Goal: Information Seeking & Learning: Learn about a topic

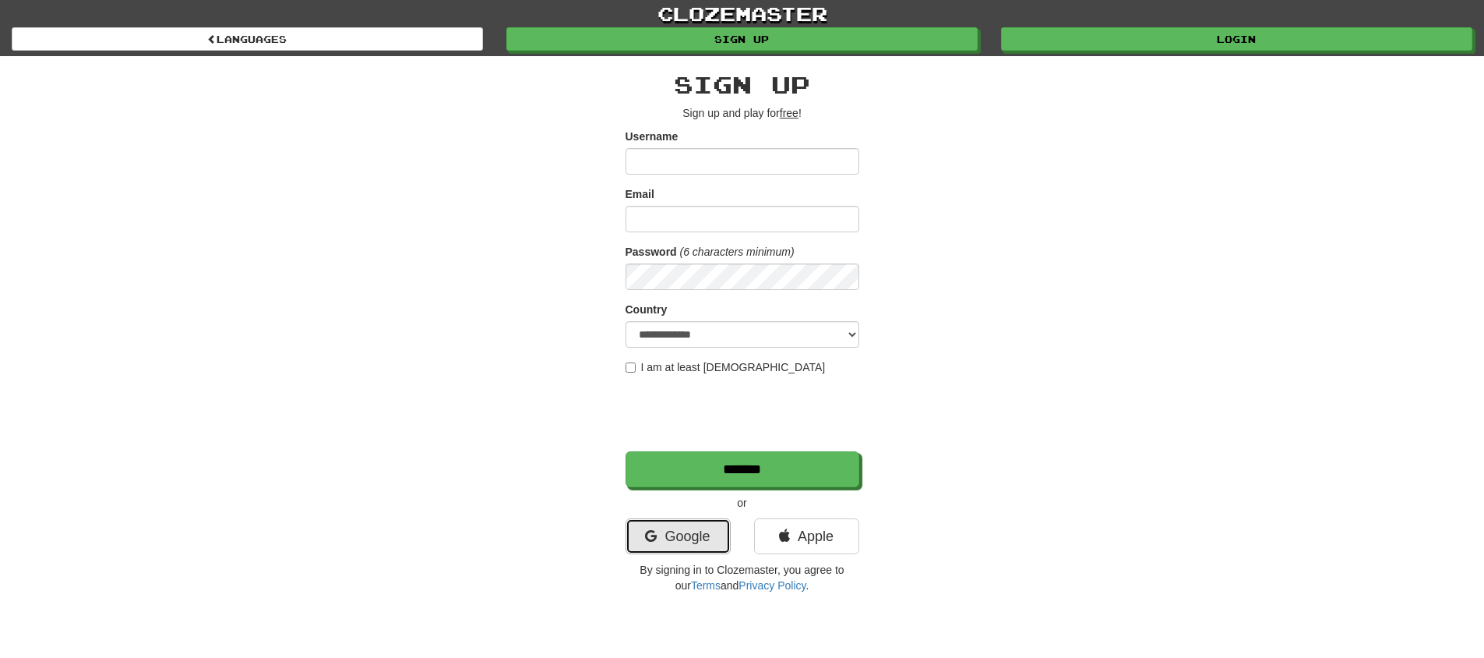
click at [707, 528] on link "Google" at bounding box center [678, 536] width 105 height 36
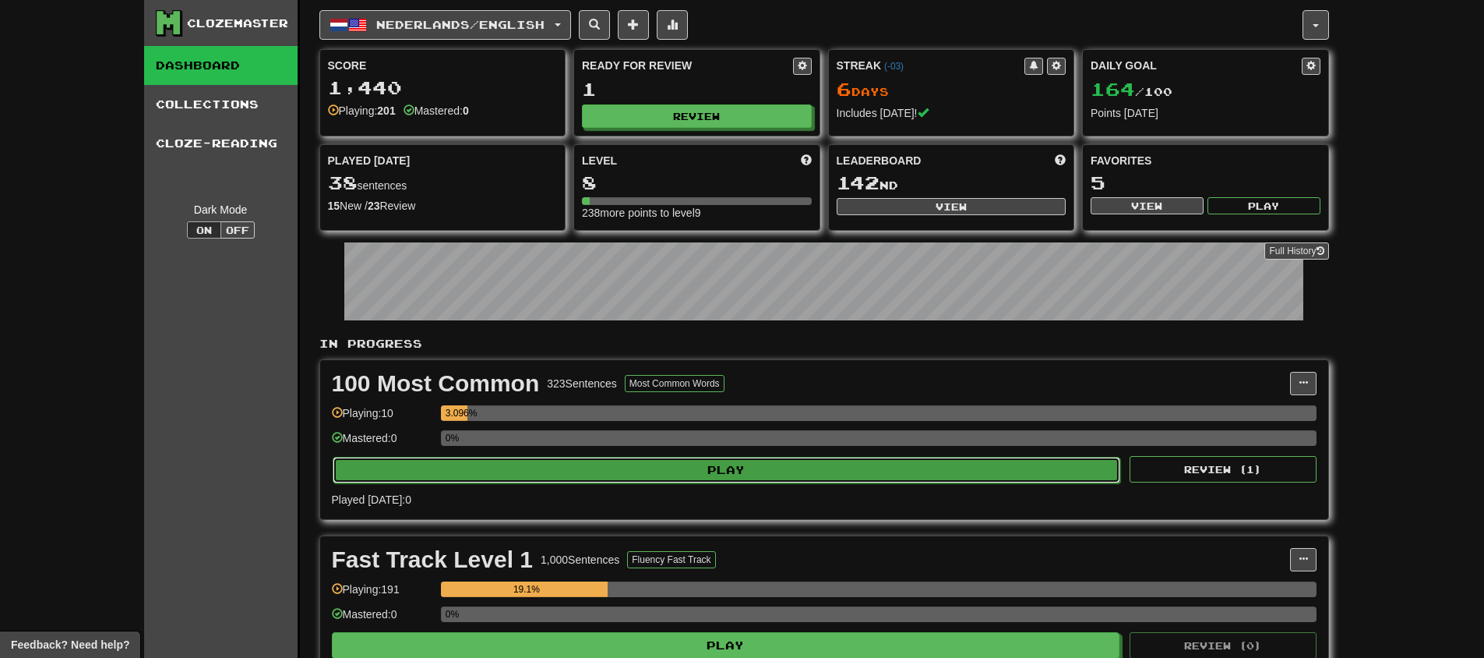
click at [837, 476] on button "Play" at bounding box center [727, 470] width 788 height 26
select select "**"
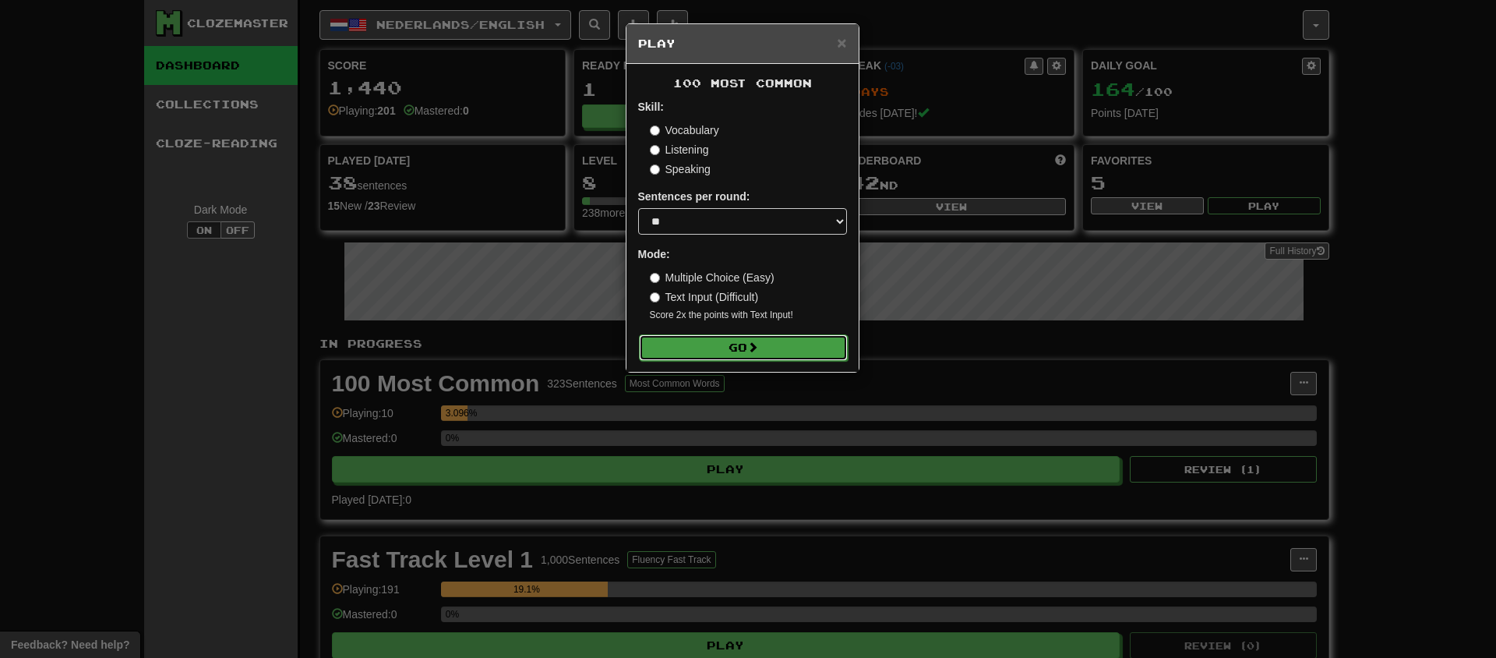
click at [760, 355] on button "Go" at bounding box center [743, 347] width 209 height 26
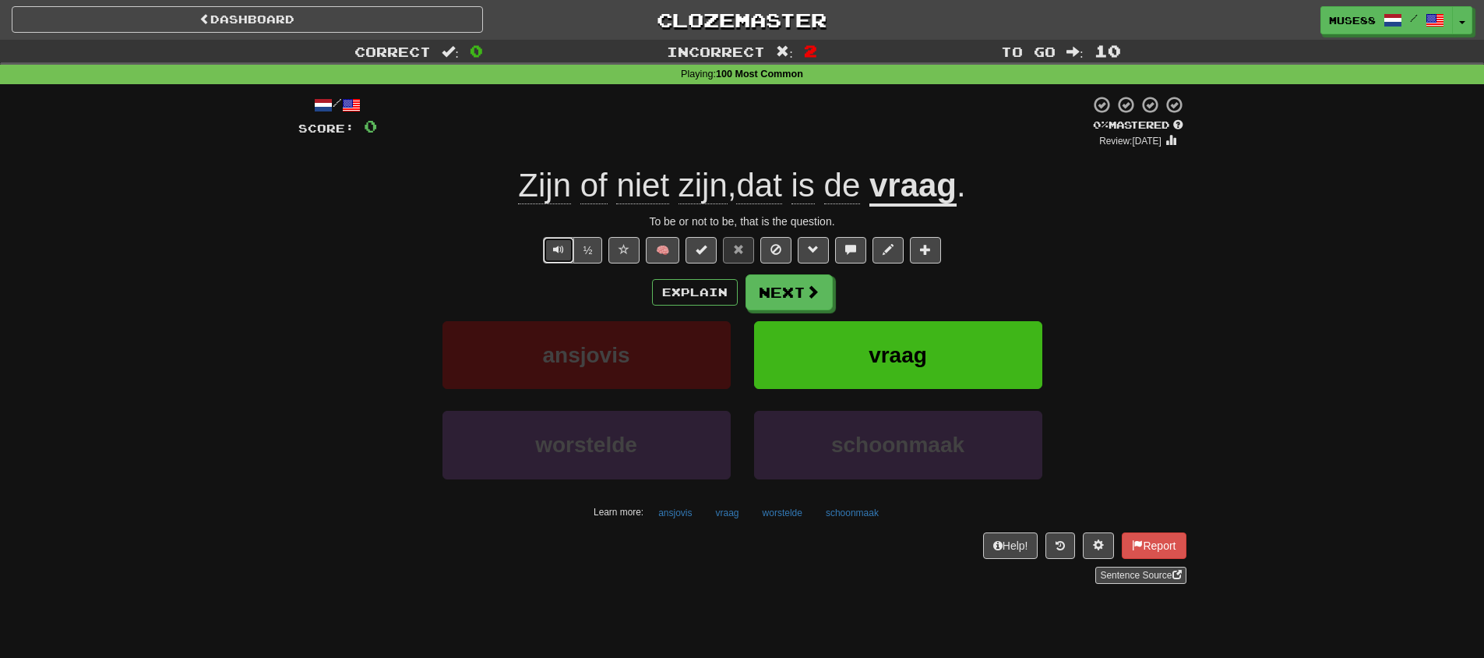
click at [563, 253] on span "Text-to-speech controls" at bounding box center [558, 249] width 11 height 11
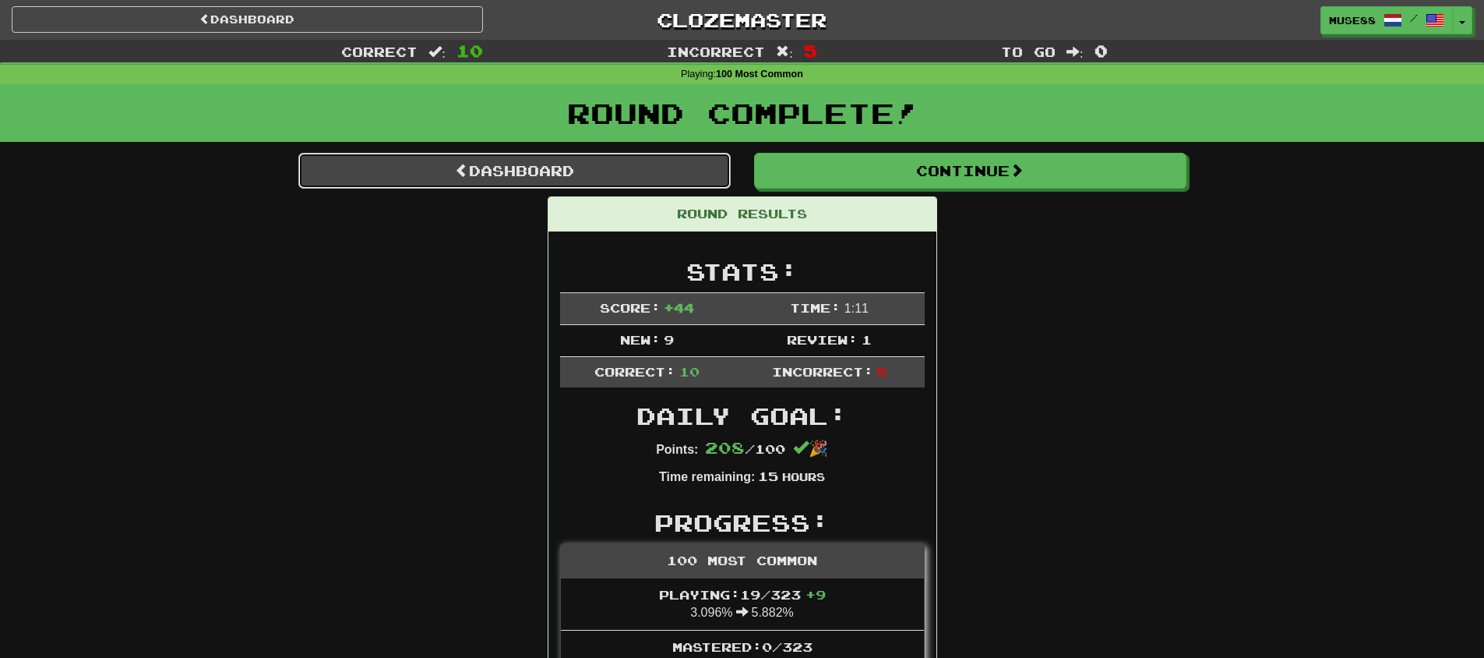
click at [612, 175] on link "Dashboard" at bounding box center [514, 171] width 432 height 36
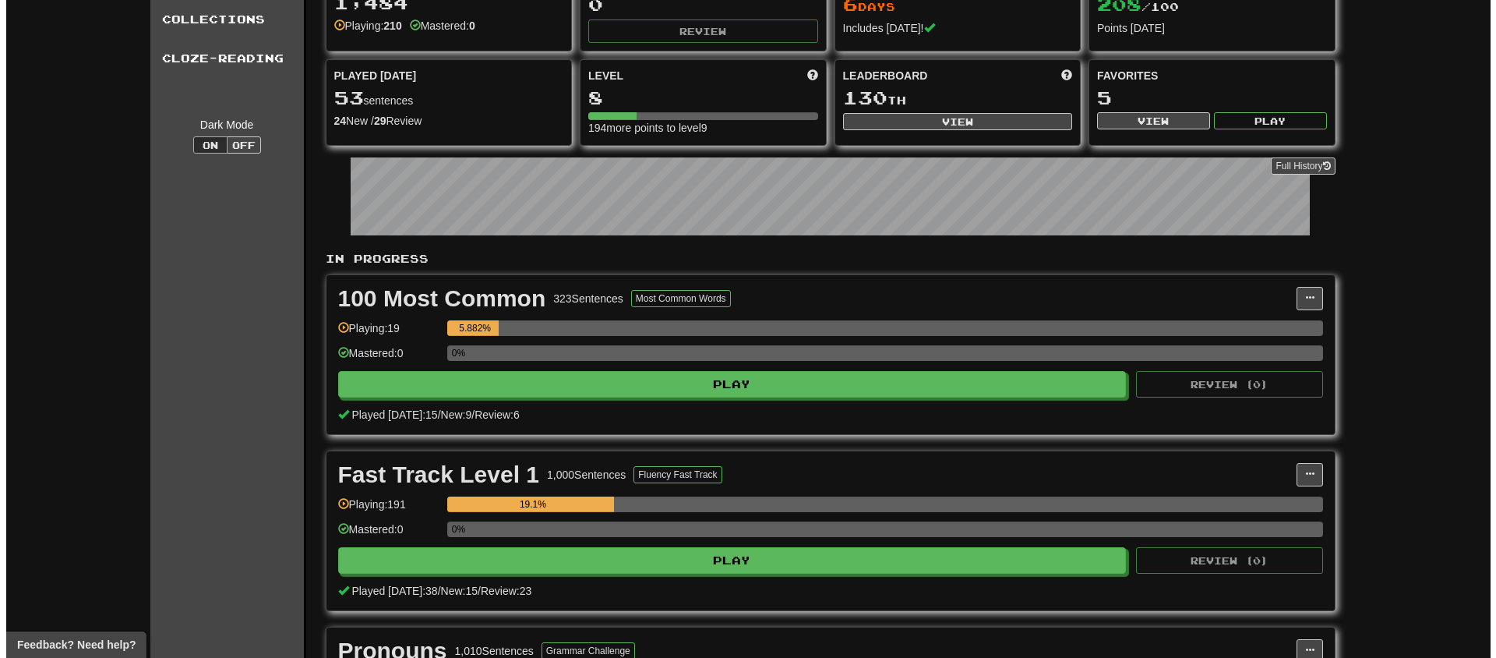
scroll to position [256, 0]
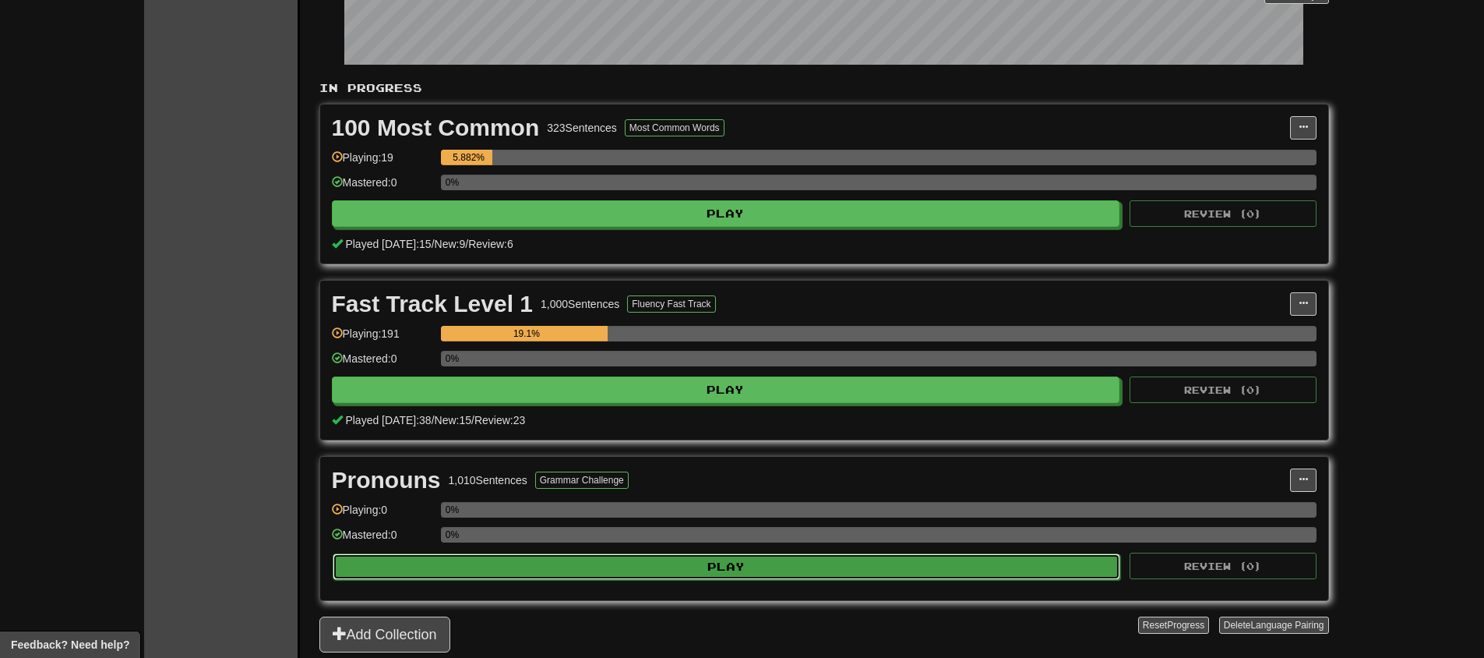
click at [673, 552] on div "Play Review ( 0 )" at bounding box center [824, 565] width 985 height 26
click at [679, 563] on button "Play" at bounding box center [727, 566] width 788 height 26
select select "**"
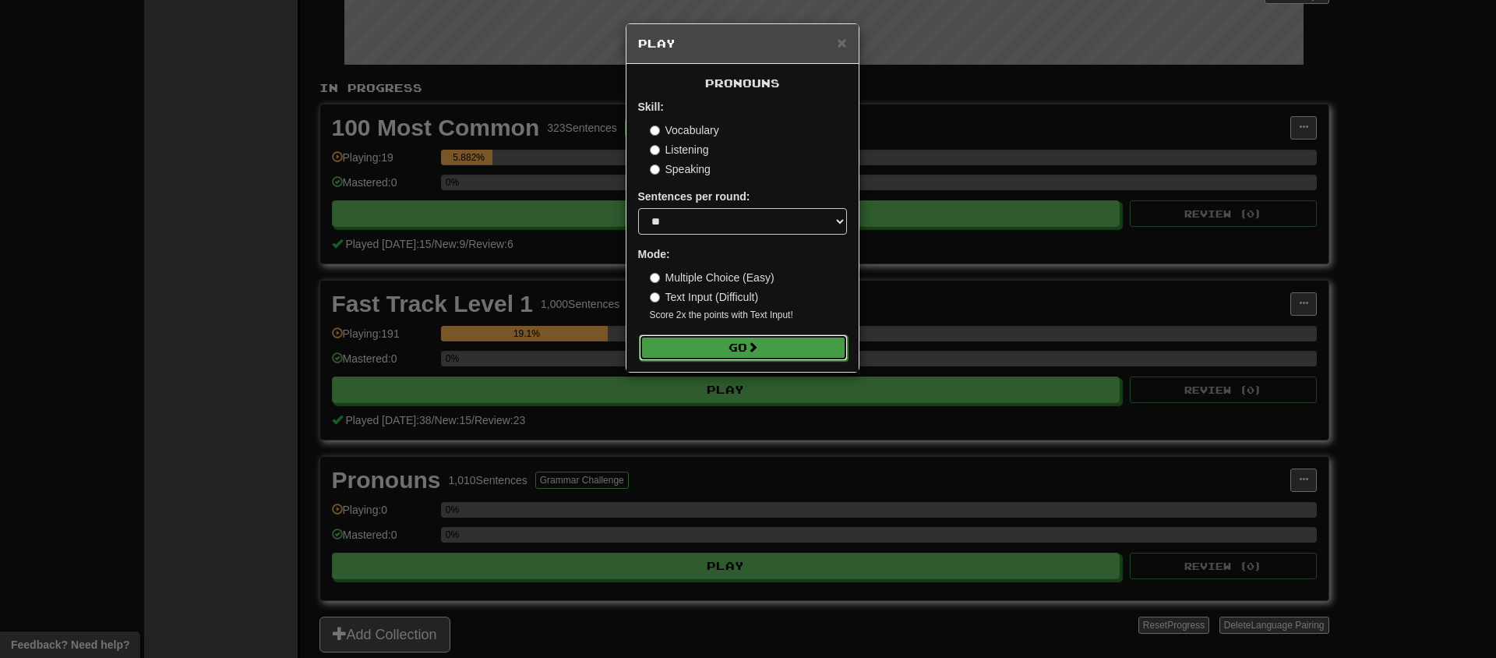
click at [754, 341] on span at bounding box center [752, 346] width 11 height 11
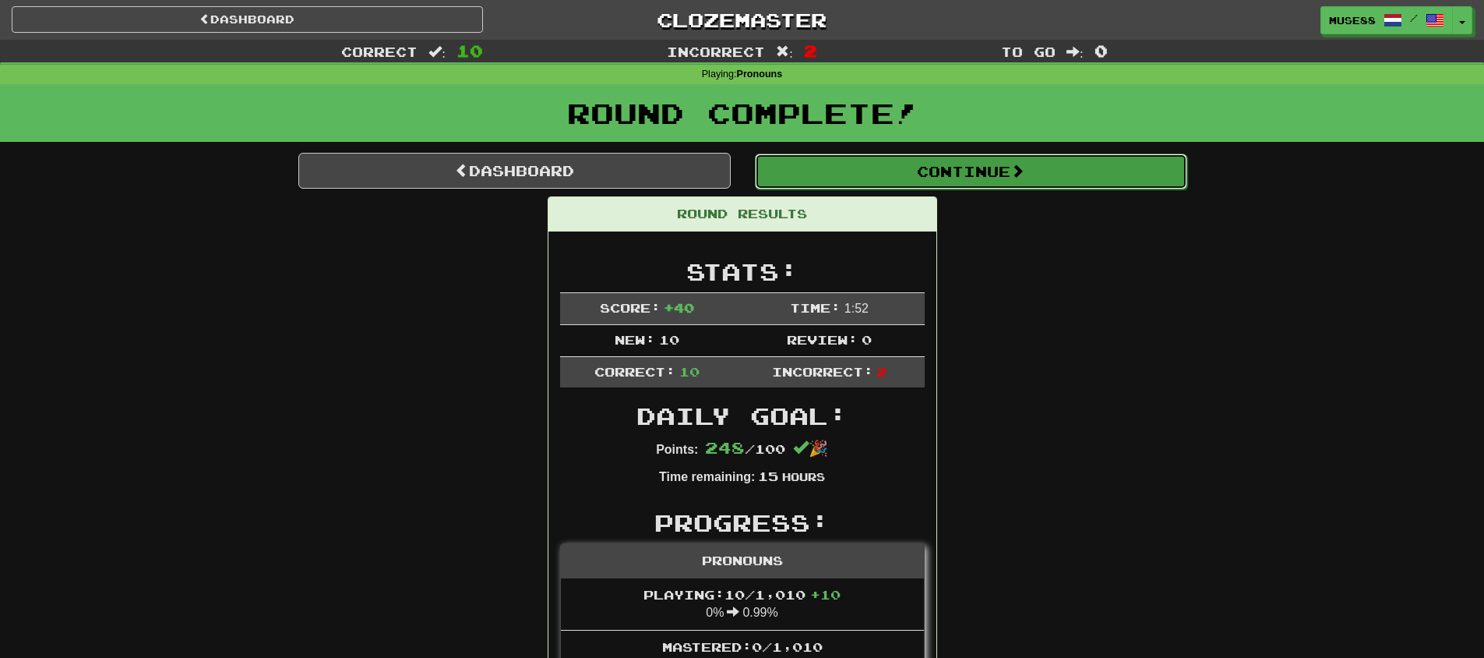
click at [926, 168] on button "Continue" at bounding box center [971, 171] width 432 height 36
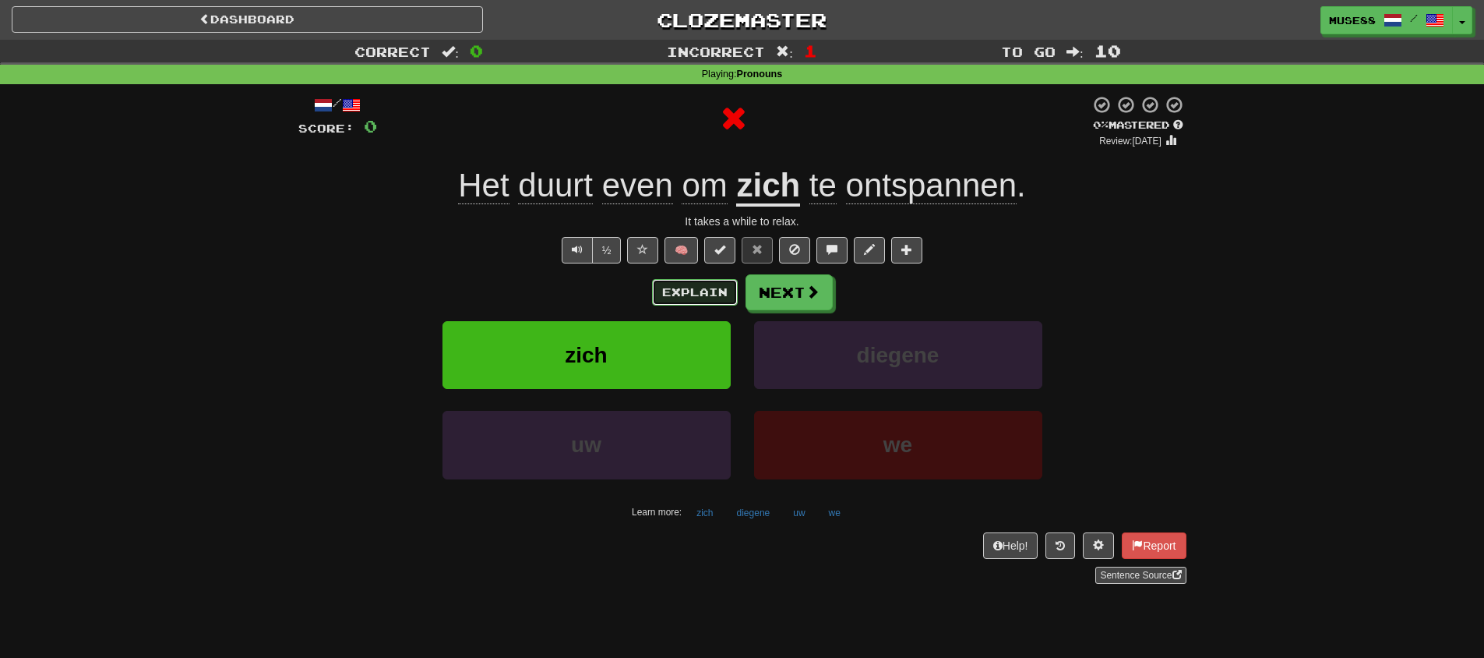
click at [695, 299] on button "Explain" at bounding box center [695, 292] width 86 height 26
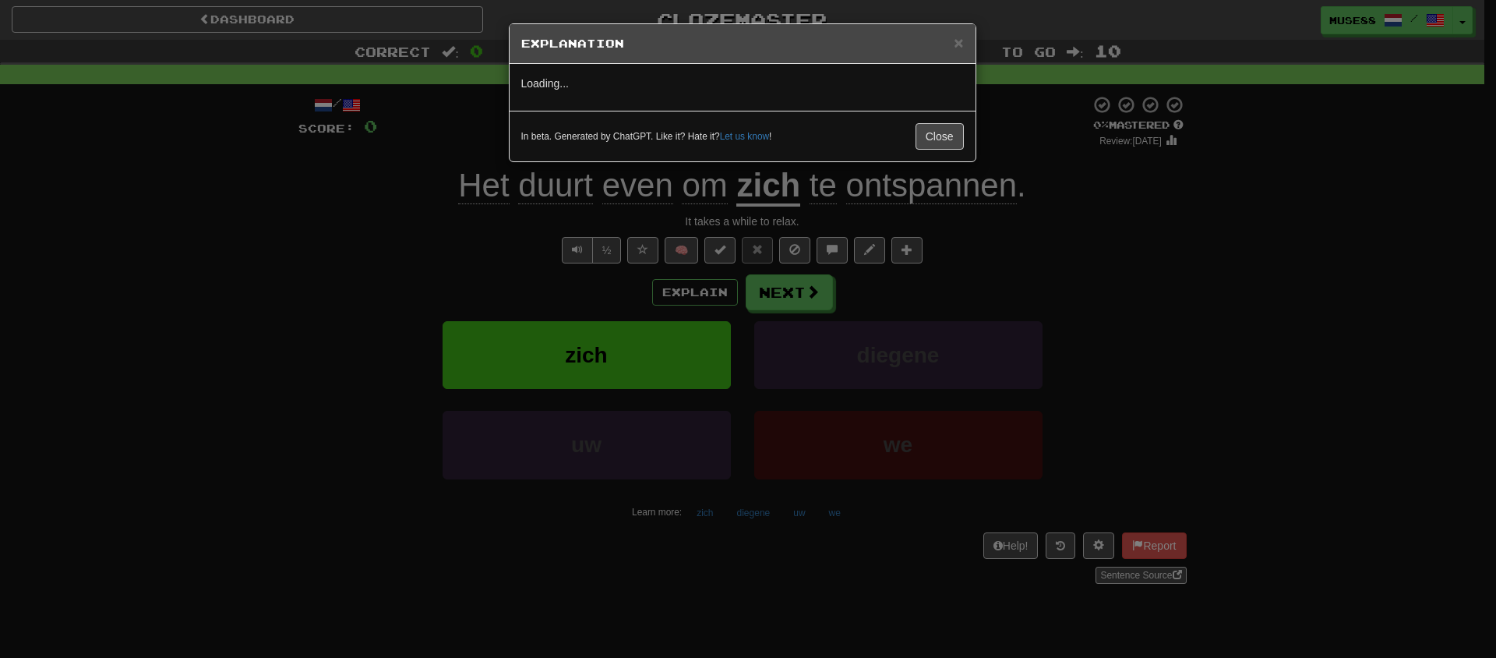
click at [450, 283] on div "× Explanation Loading... In beta. Generated by ChatGPT. Like it? Hate it? Let u…" at bounding box center [748, 329] width 1496 height 658
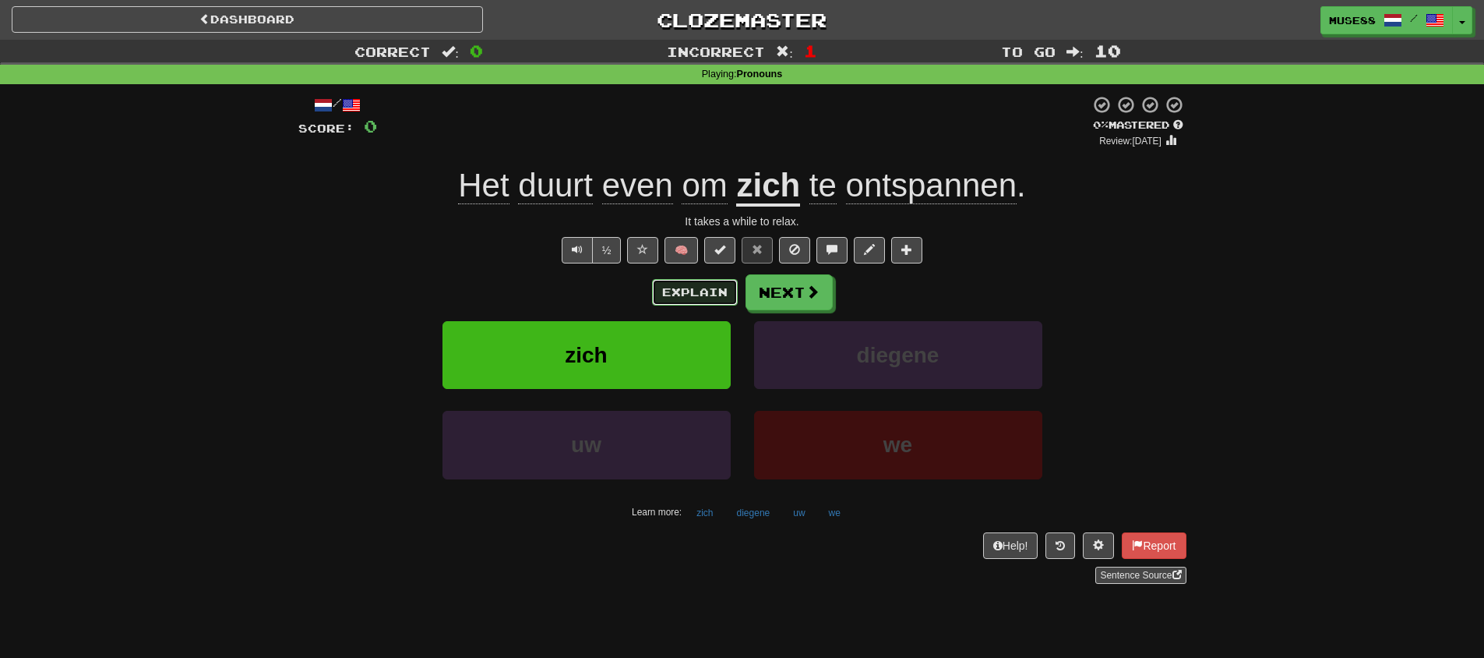
click at [671, 282] on button "Explain" at bounding box center [695, 292] width 86 height 26
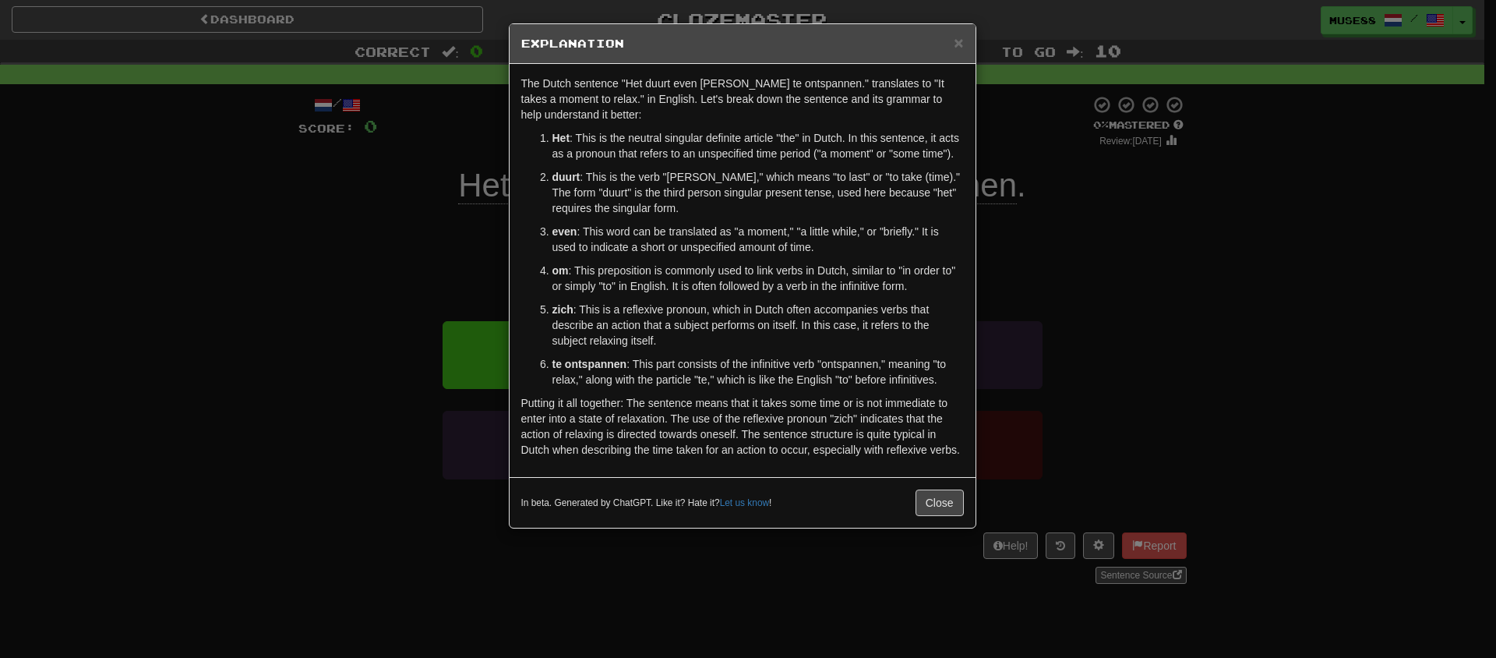
click at [390, 285] on div "× Explanation The Dutch sentence "Het duurt even om zich te ontspannen." transl…" at bounding box center [748, 329] width 1496 height 658
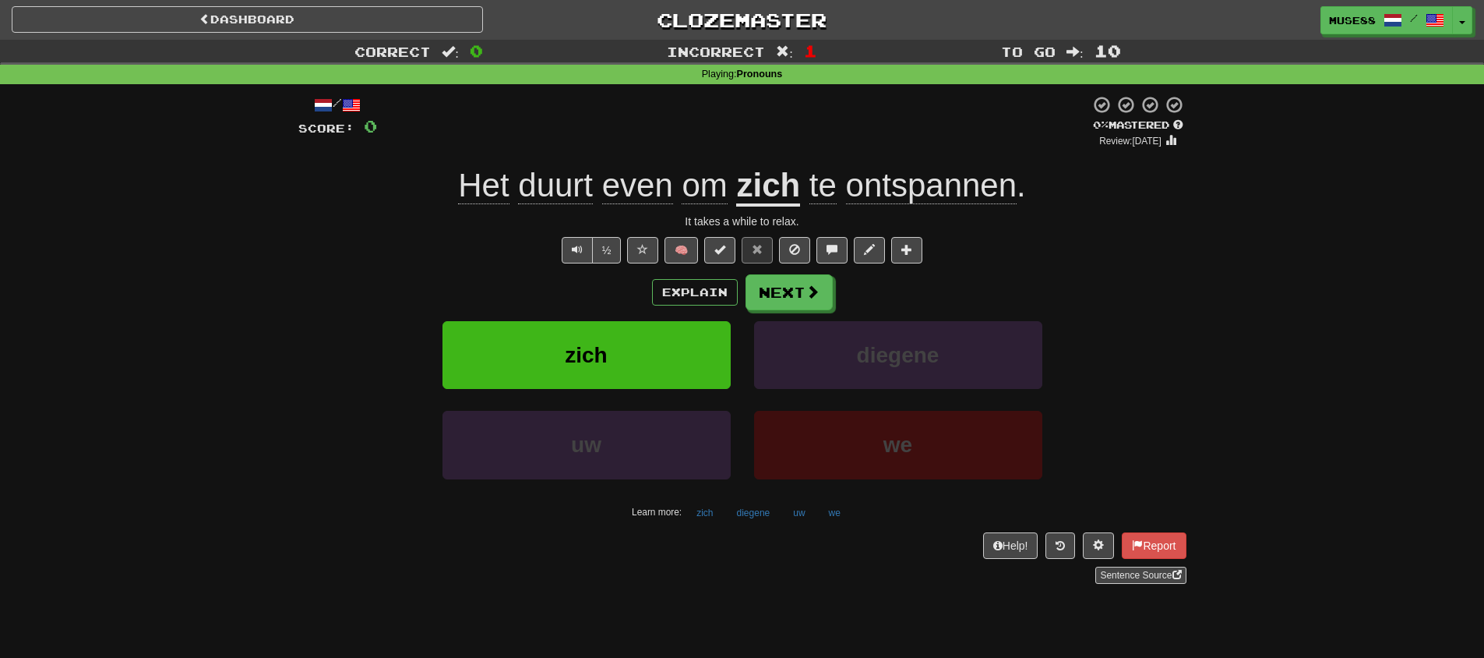
click at [832, 292] on div "Explain Next" at bounding box center [742, 292] width 888 height 36
click at [817, 294] on span at bounding box center [813, 292] width 14 height 14
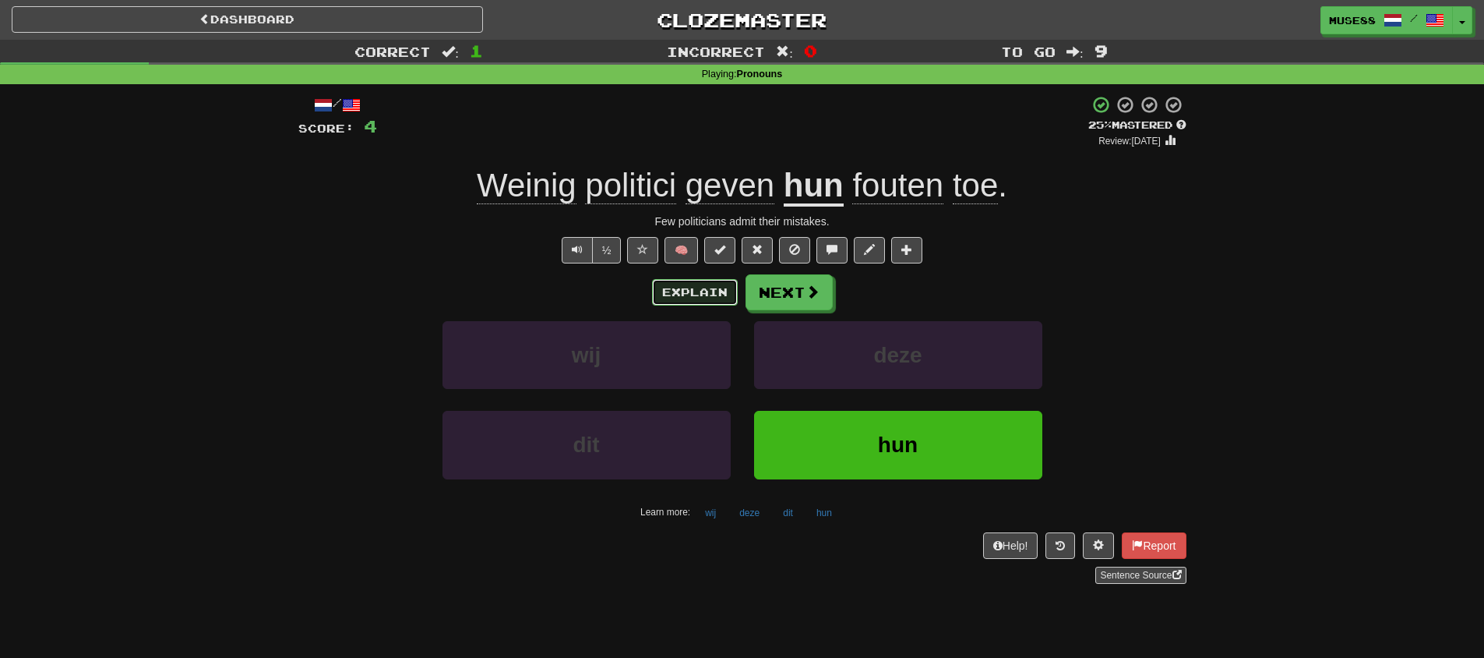
click at [664, 296] on button "Explain" at bounding box center [695, 292] width 86 height 26
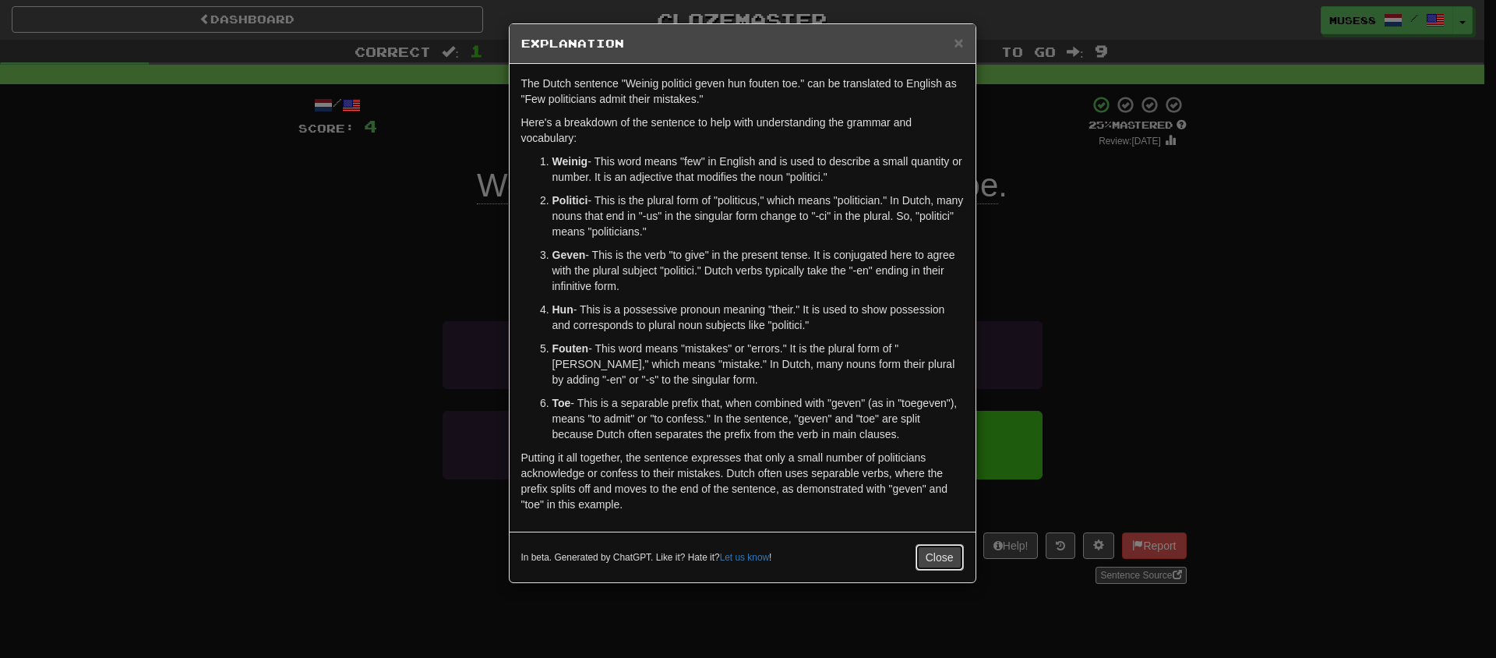
click at [926, 570] on button "Close" at bounding box center [939, 557] width 48 height 26
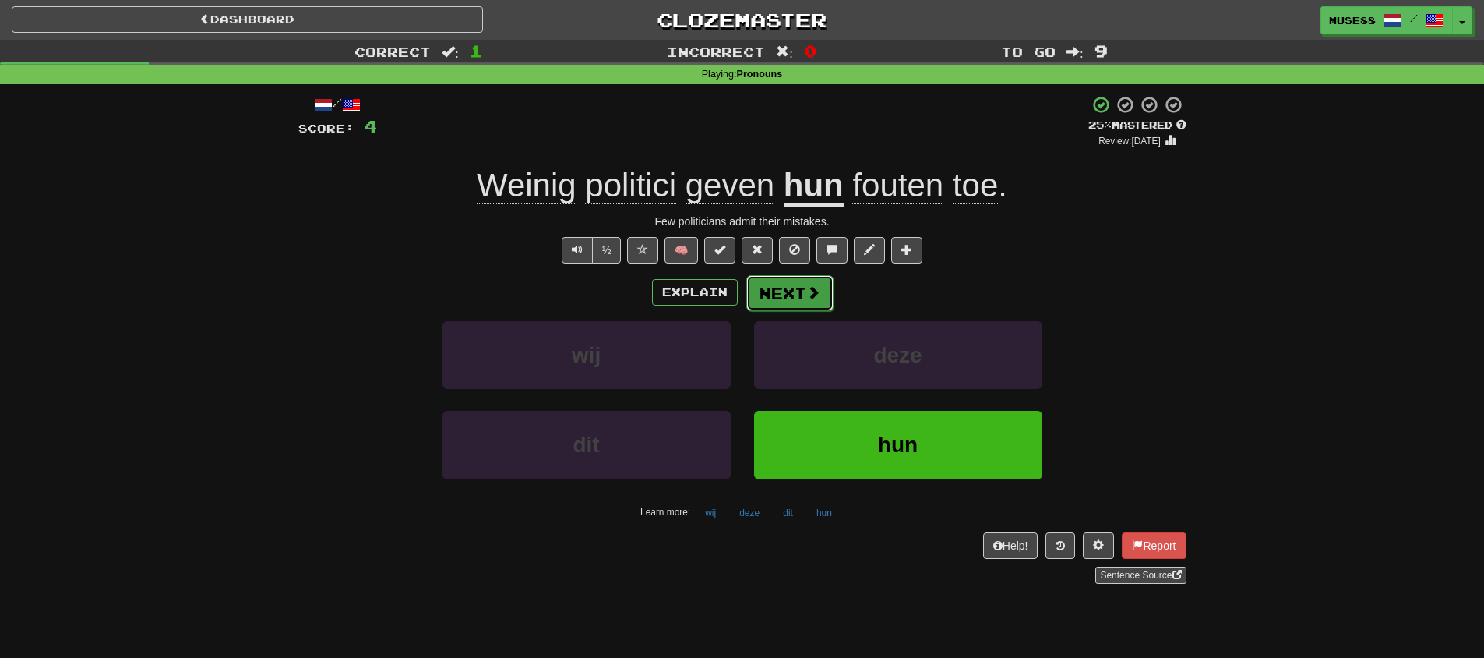
click at [817, 304] on button "Next" at bounding box center [789, 293] width 87 height 36
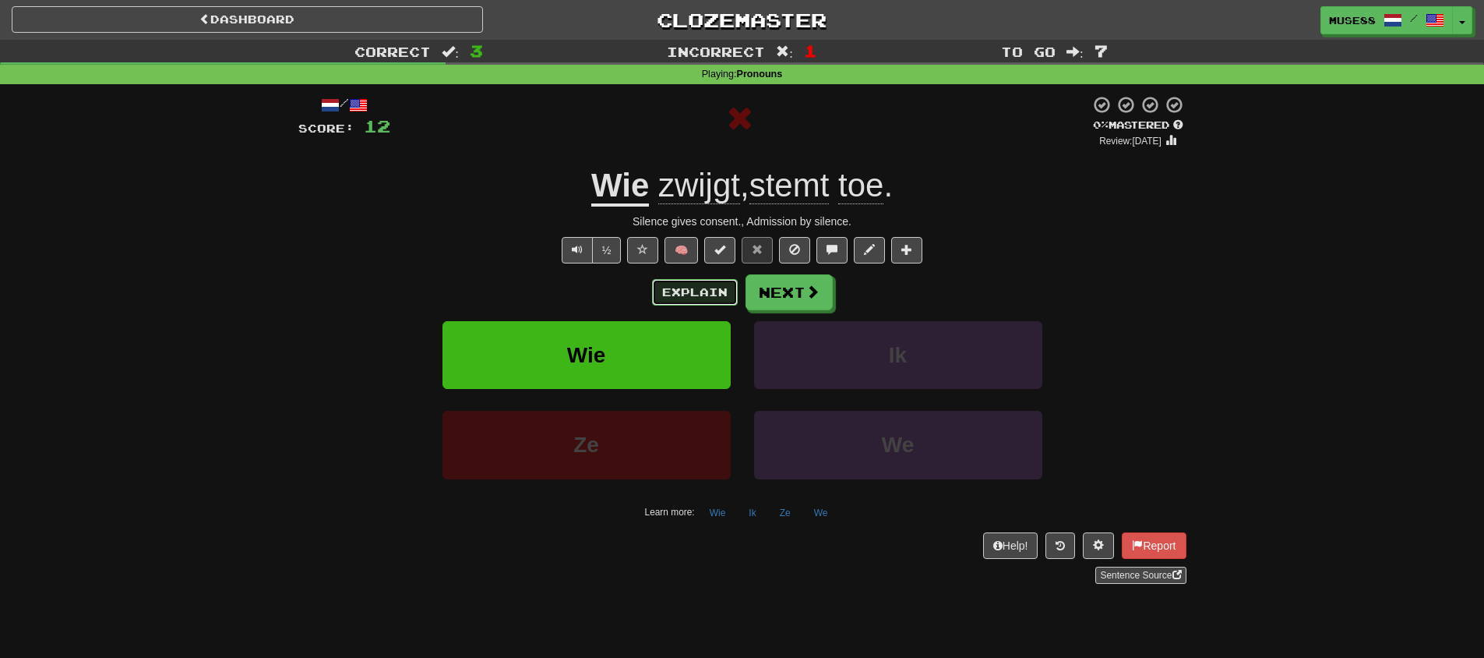
click at [657, 292] on button "Explain" at bounding box center [695, 292] width 86 height 26
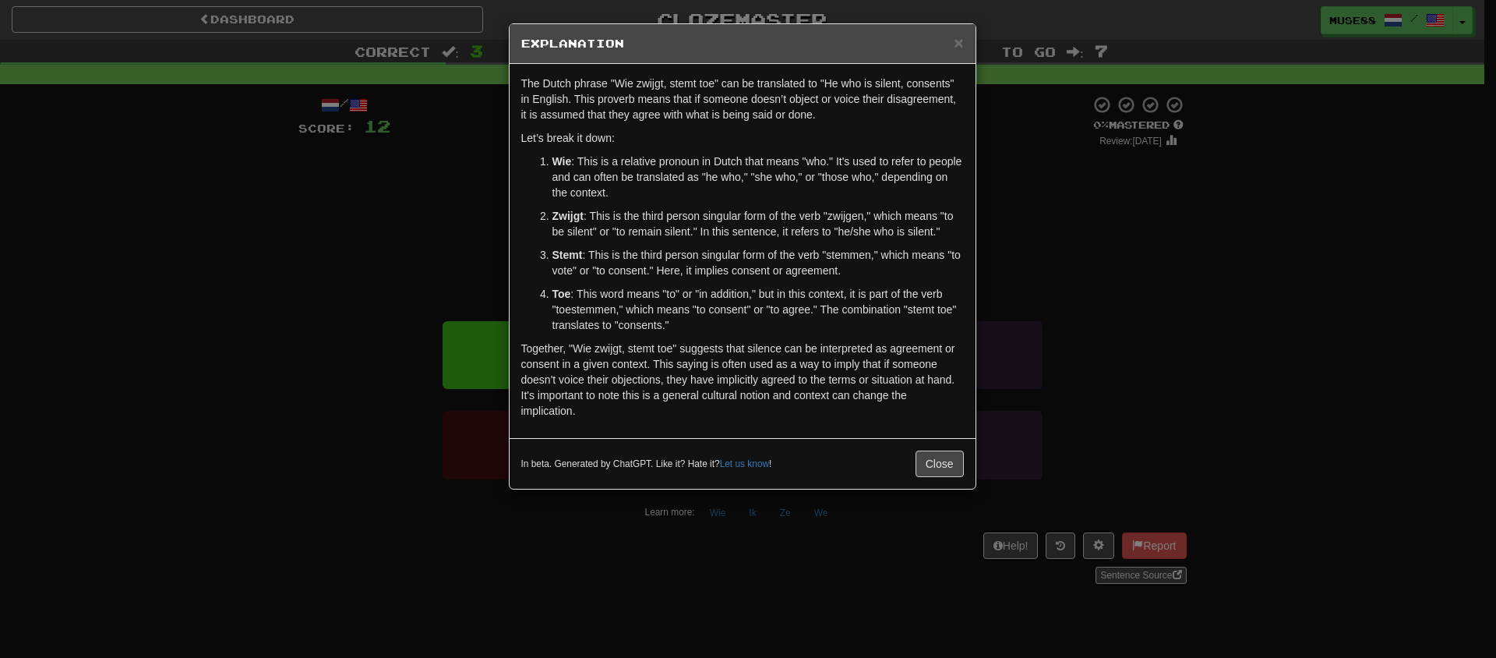
click at [370, 274] on div "× Explanation The Dutch phrase "Wie zwijgt, stemt toe" can be translated to "He…" at bounding box center [748, 329] width 1496 height 658
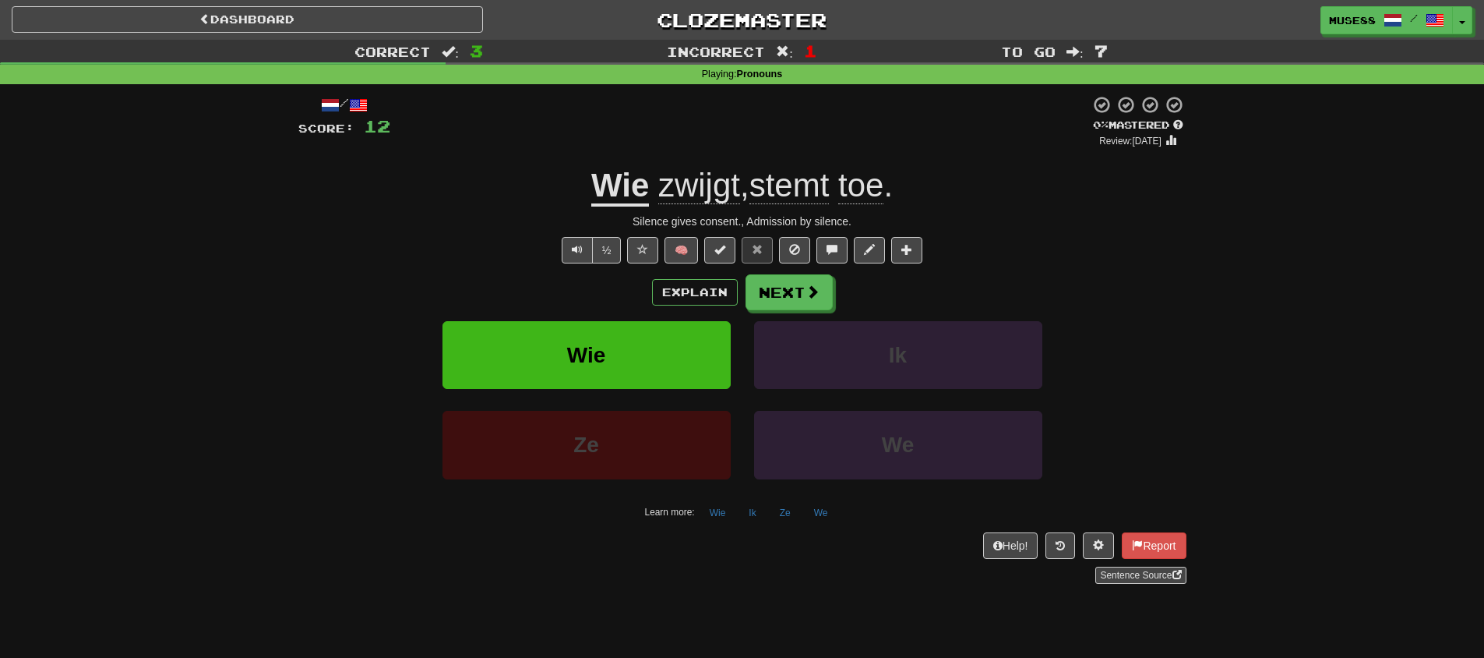
click at [838, 294] on div "Explain Next" at bounding box center [742, 292] width 888 height 36
click at [837, 294] on div "Explain Next" at bounding box center [742, 292] width 888 height 36
click at [820, 298] on button "Next" at bounding box center [789, 293] width 87 height 36
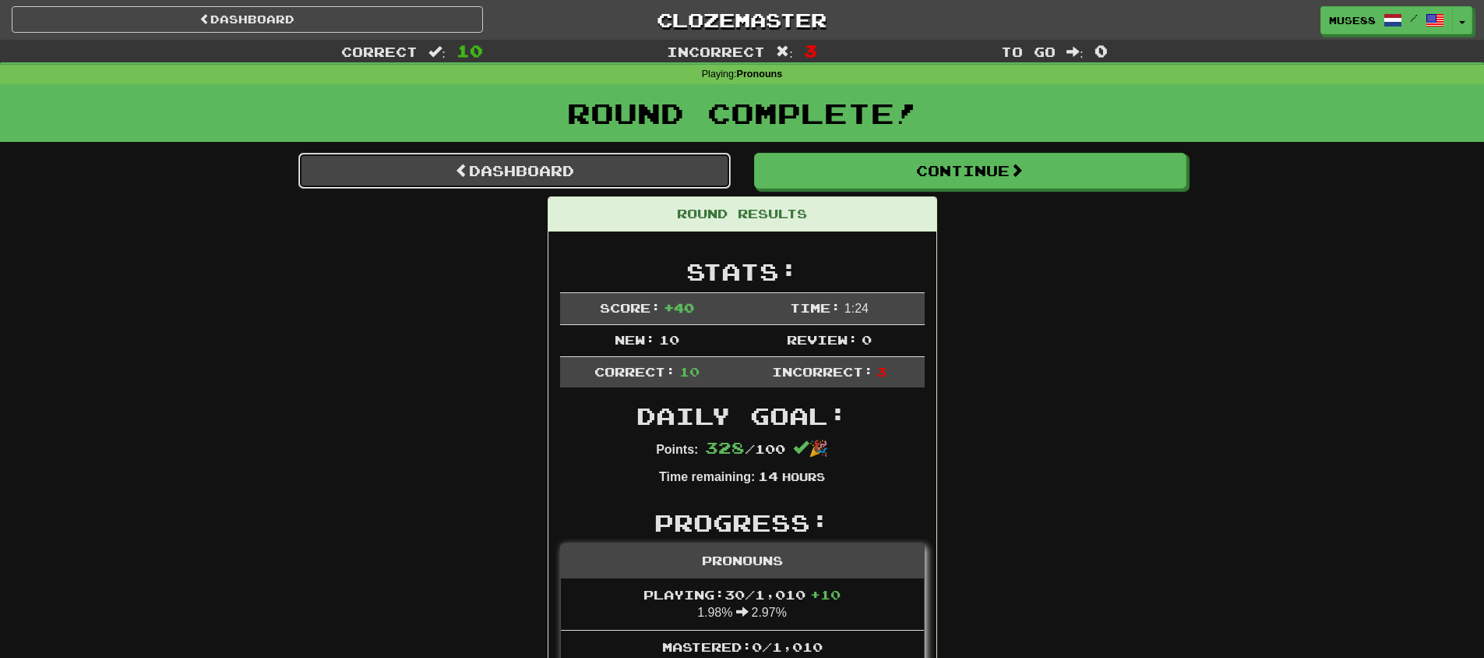
click at [600, 164] on link "Dashboard" at bounding box center [514, 171] width 432 height 36
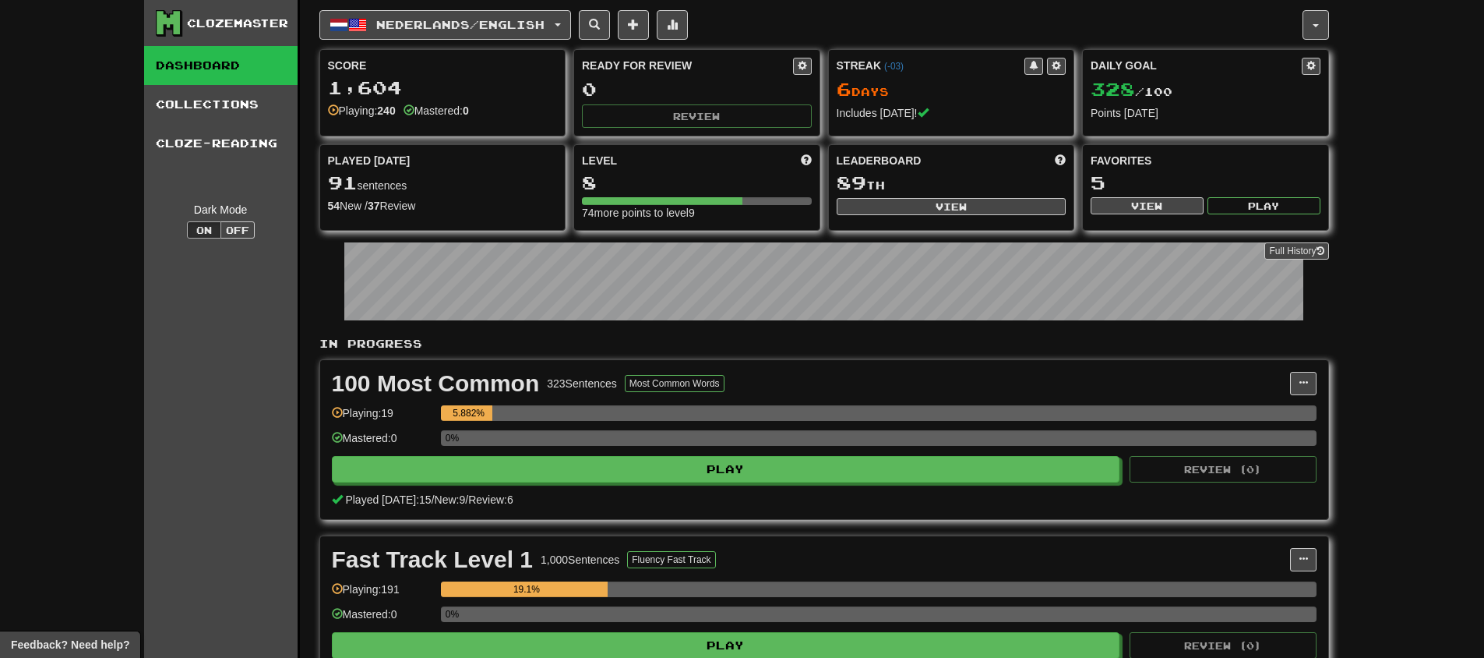
click at [453, 54] on div "Score 1,604 Playing: 240 Mastered: 0" at bounding box center [442, 88] width 245 height 76
click at [469, 30] on span "Nederlands / English" at bounding box center [460, 24] width 168 height 13
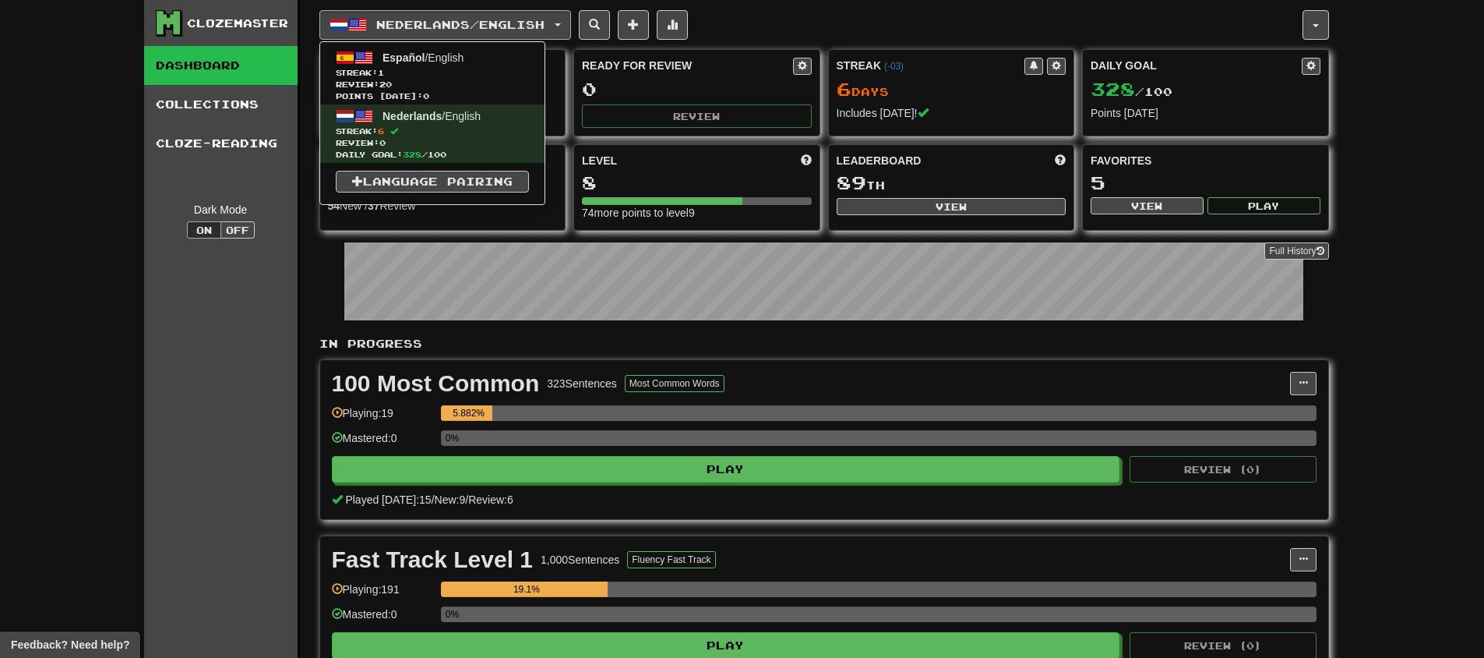
click at [113, 169] on div "Clozemaster Dashboard Collections Cloze-Reading Dark Mode On Off Dashboard Coll…" at bounding box center [742, 461] width 1484 height 923
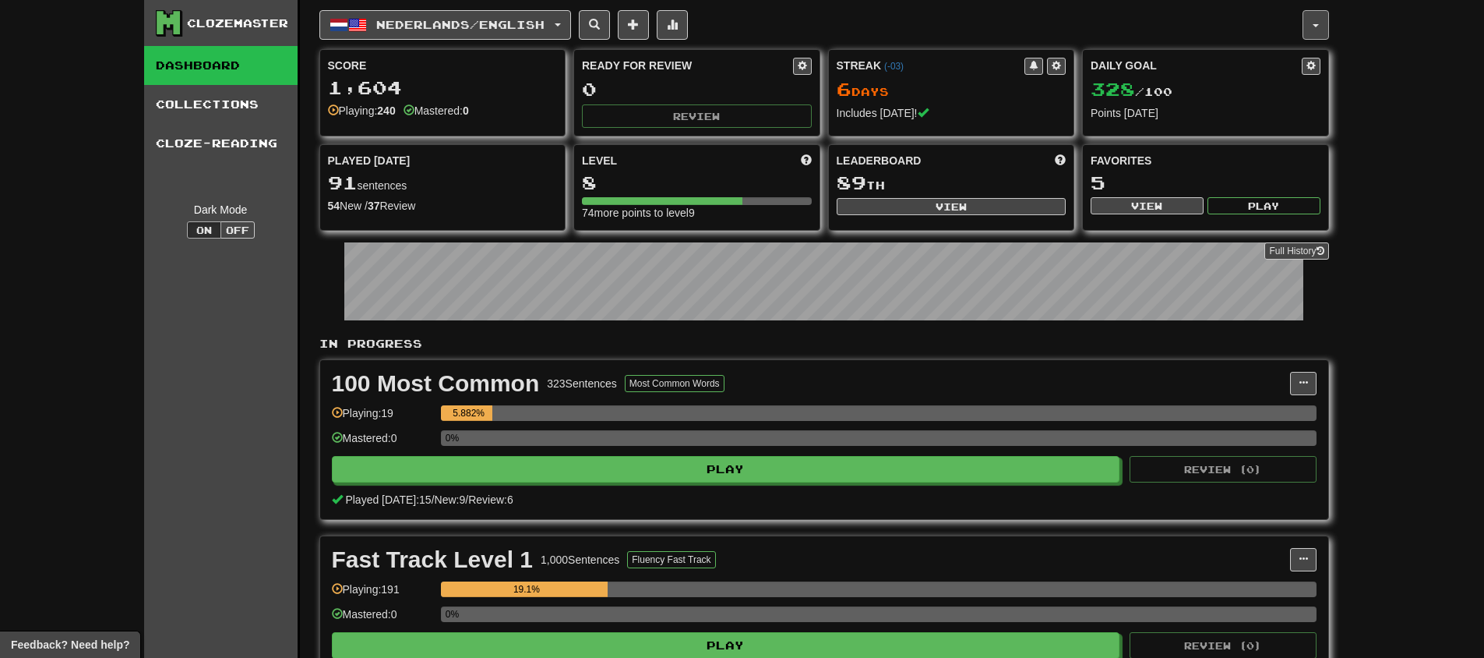
click at [1307, 23] on button "button" at bounding box center [1316, 25] width 26 height 30
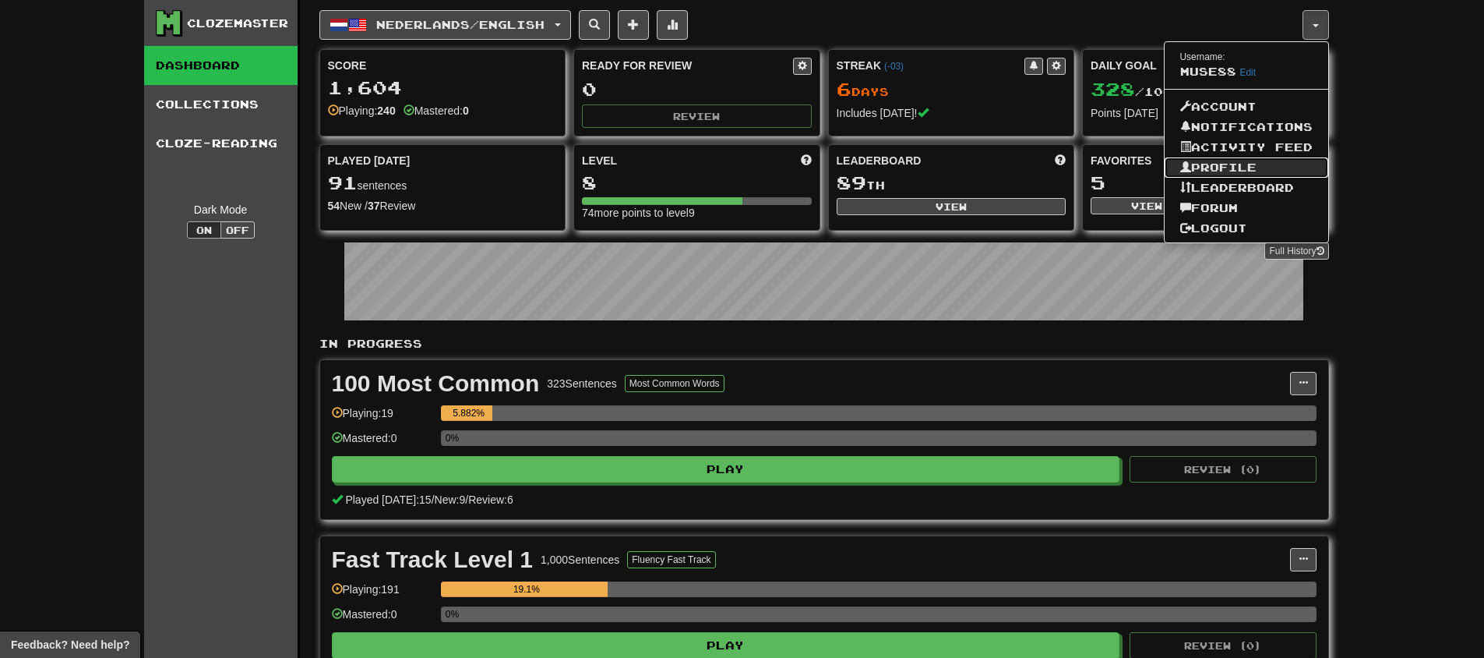
click at [1230, 163] on link "Profile" at bounding box center [1247, 167] width 164 height 20
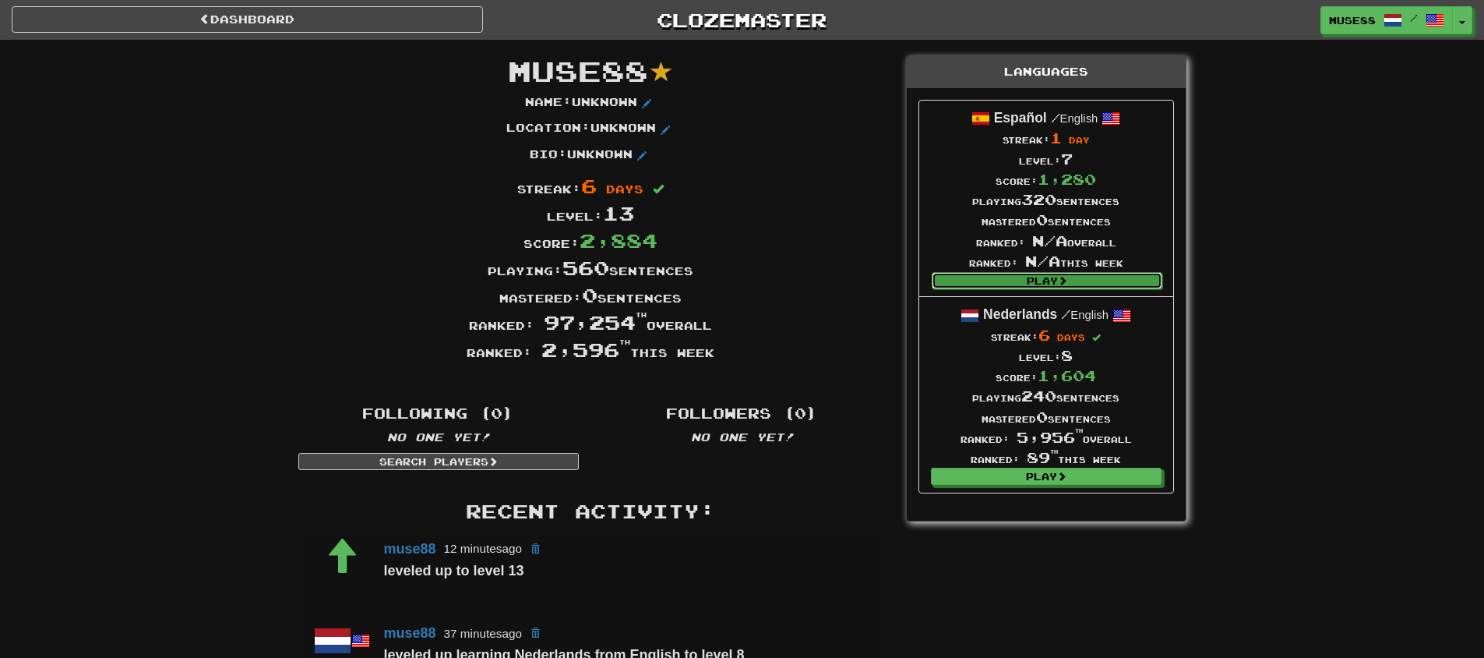
click at [1043, 277] on link "Play" at bounding box center [1047, 280] width 231 height 17
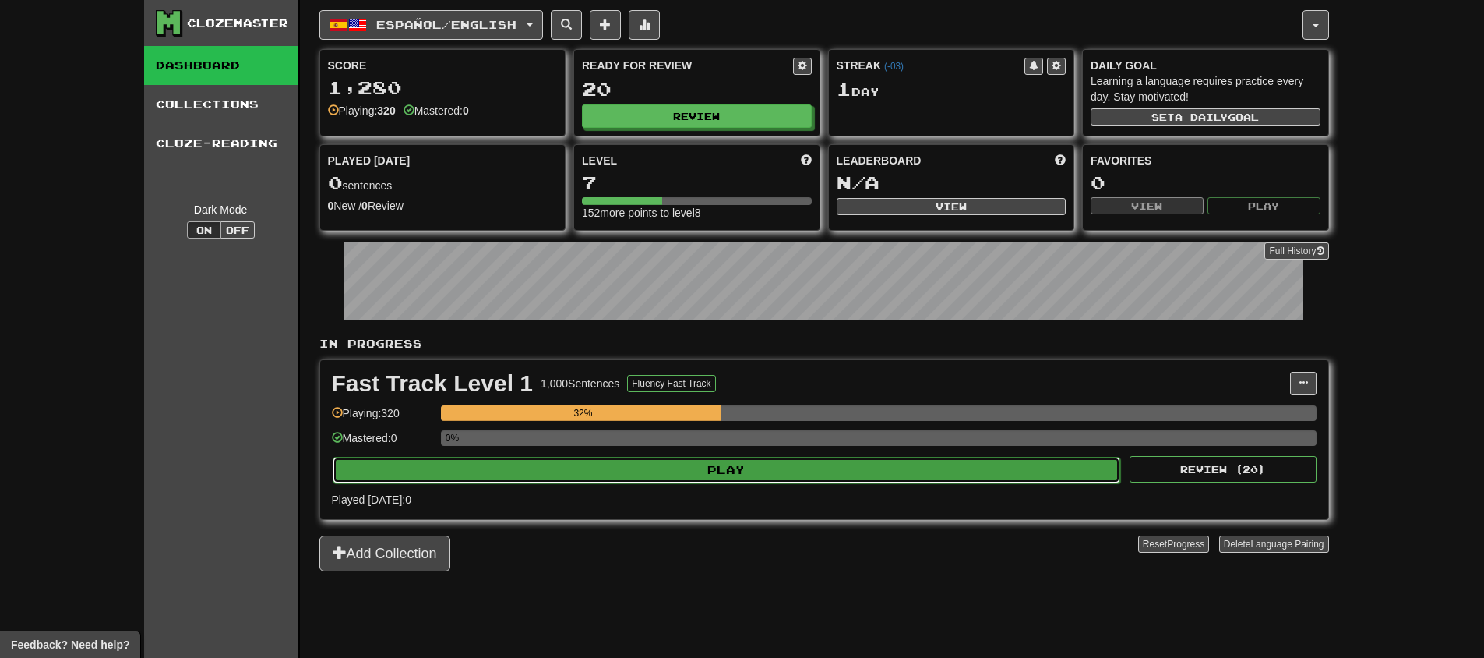
click at [651, 475] on button "Play" at bounding box center [727, 470] width 788 height 26
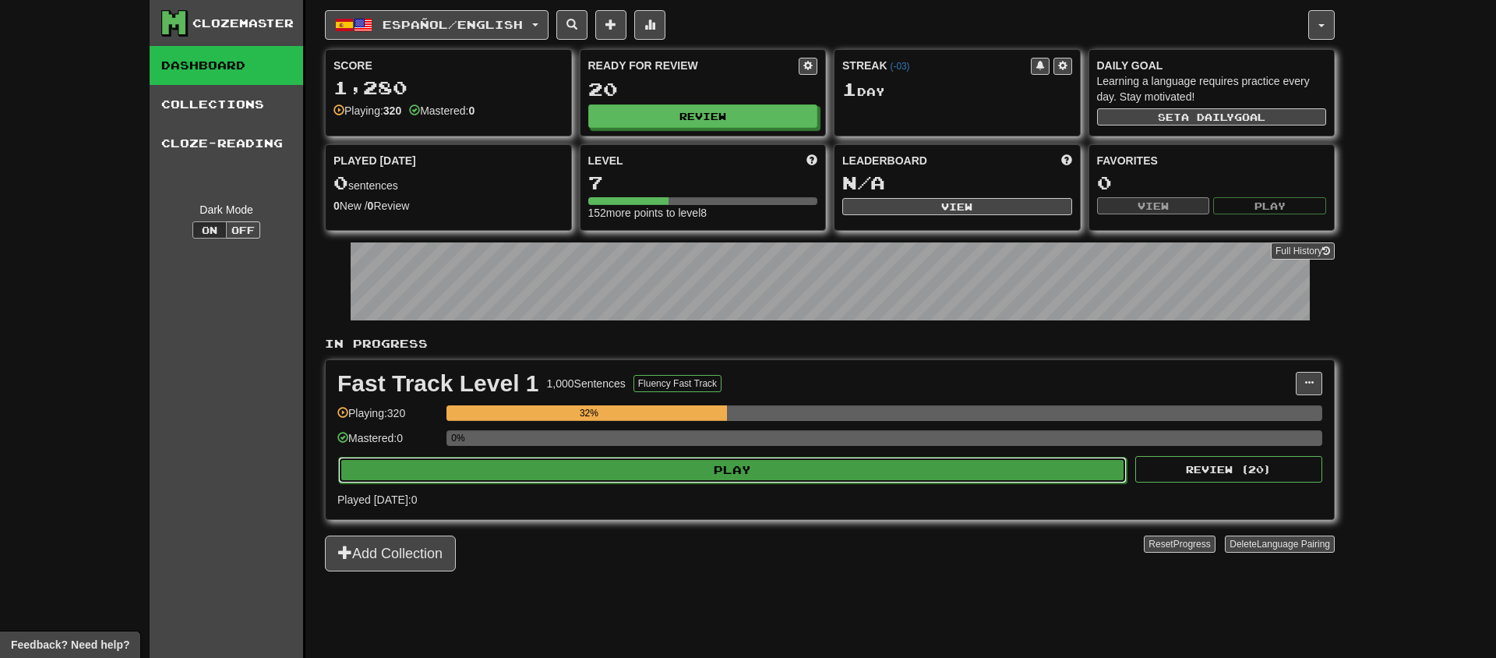
select select "********"
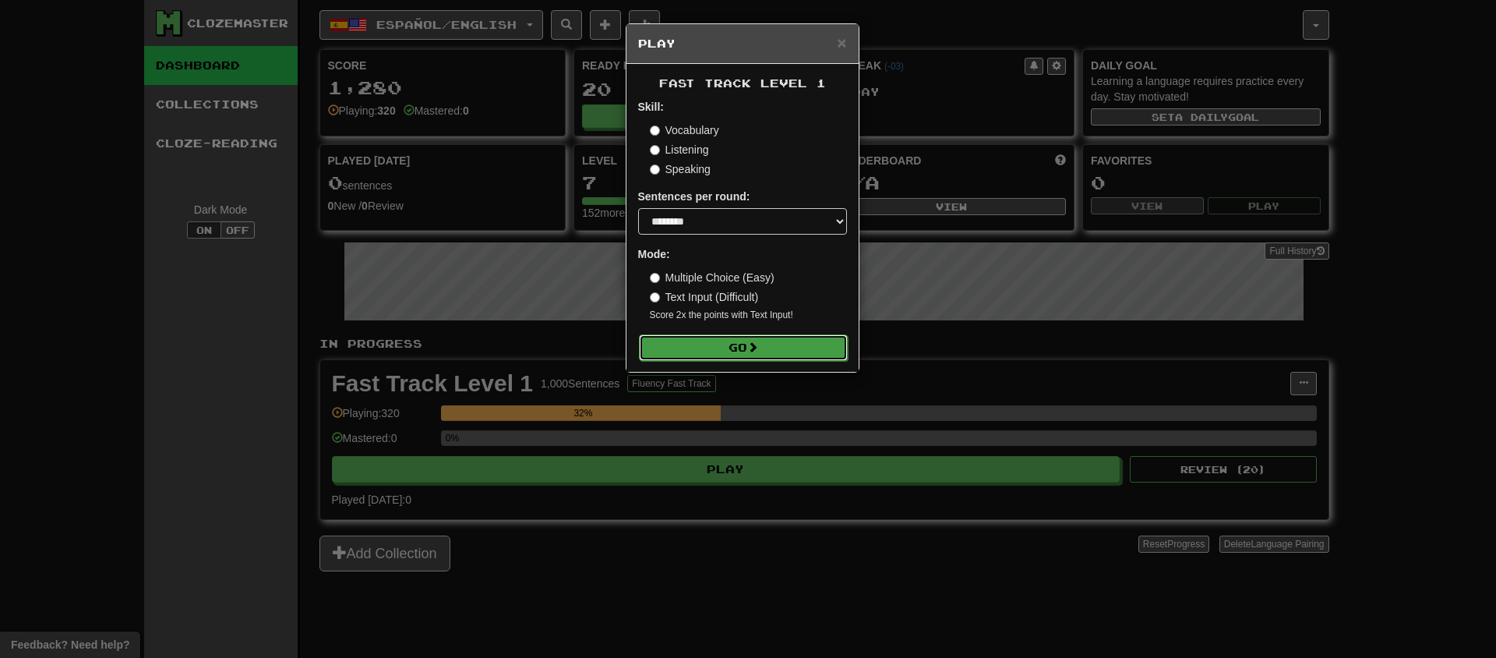
click at [691, 341] on button "Go" at bounding box center [743, 347] width 209 height 26
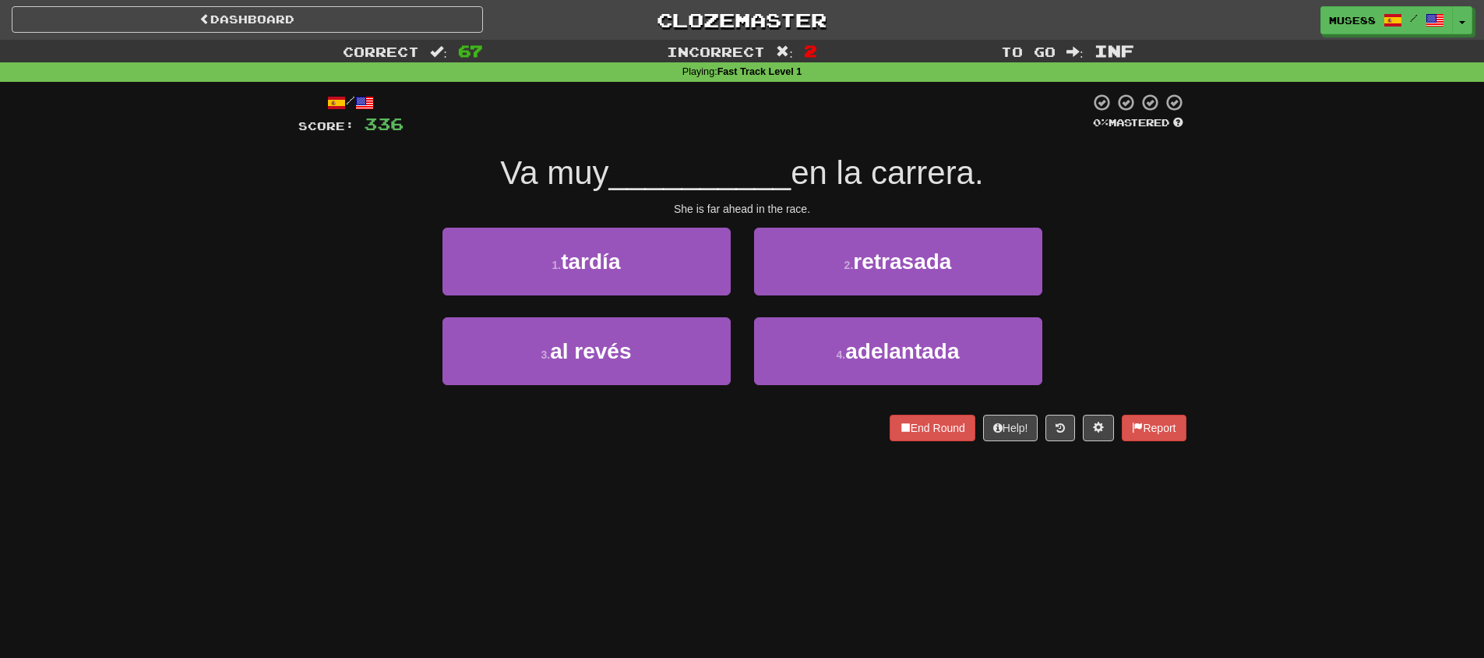
click at [430, 164] on div "Va muy __________ en la carrera." at bounding box center [742, 173] width 888 height 43
click at [313, 11] on link "Dashboard" at bounding box center [247, 19] width 471 height 26
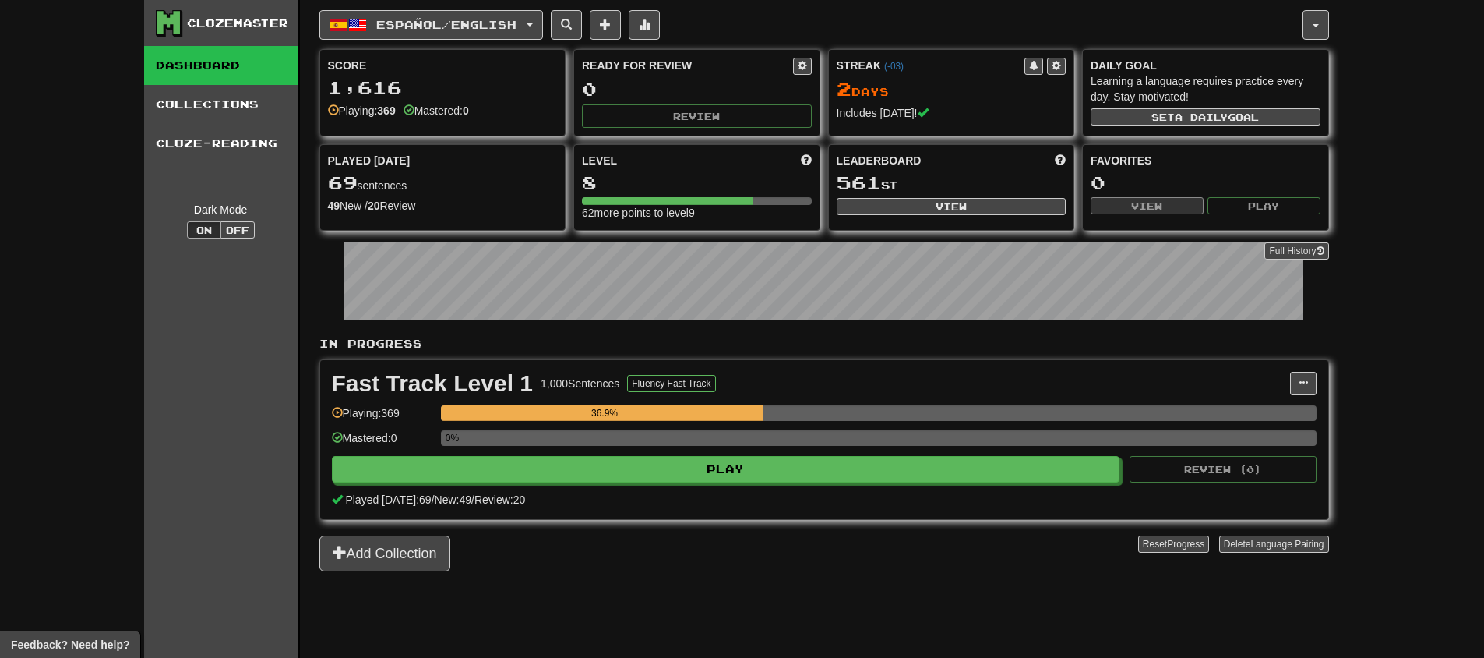
click at [750, 552] on div "Add Collection" at bounding box center [728, 553] width 819 height 36
